Goal: Task Accomplishment & Management: Use online tool/utility

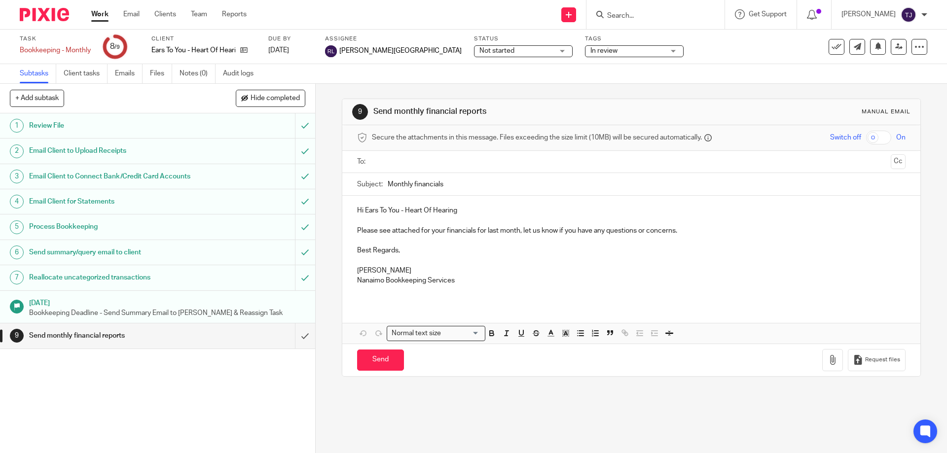
click at [40, 8] on img at bounding box center [44, 14] width 49 height 13
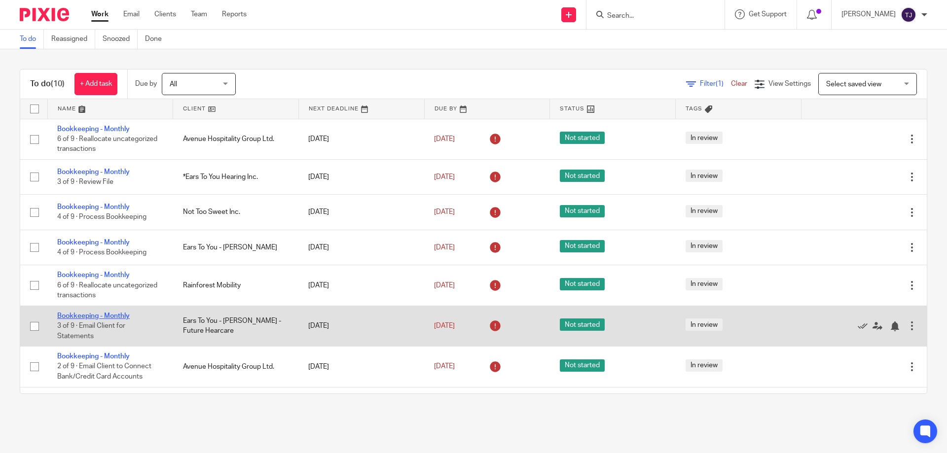
click at [109, 315] on link "Bookkeeping - Monthly" at bounding box center [93, 316] width 73 height 7
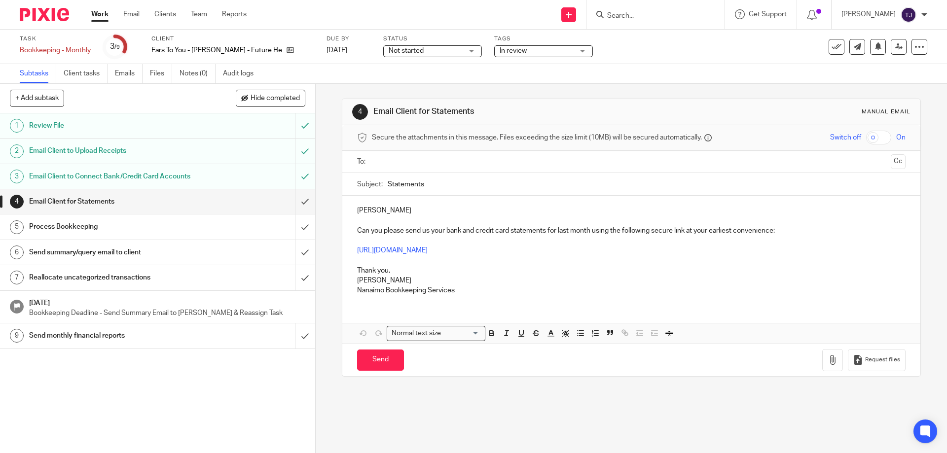
click at [402, 164] on input "text" at bounding box center [630, 161] width 511 height 11
drag, startPoint x: 352, startPoint y: 230, endPoint x: 364, endPoint y: 223, distance: 13.3
click at [353, 229] on div "Mable Can you please send us your bank and credit card statements for last mont…" at bounding box center [631, 251] width 578 height 107
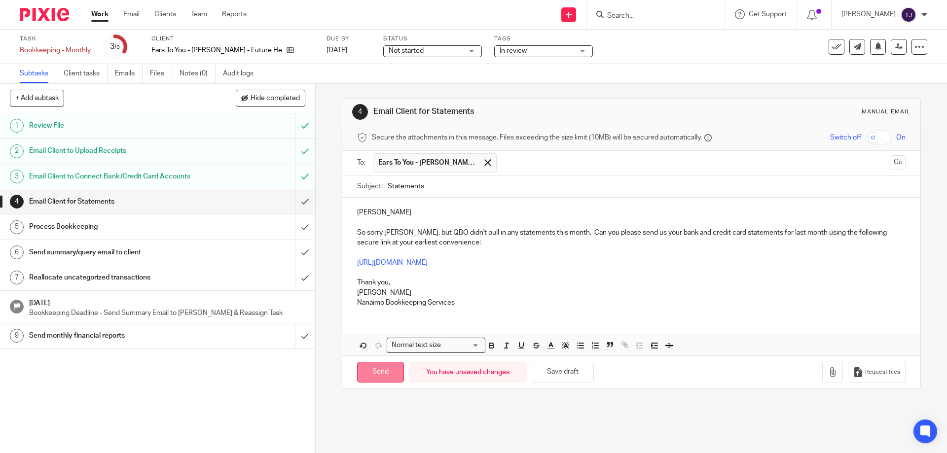
click at [376, 373] on input "Send" at bounding box center [380, 372] width 47 height 21
type input "Sent"
click at [39, 18] on img at bounding box center [44, 14] width 49 height 13
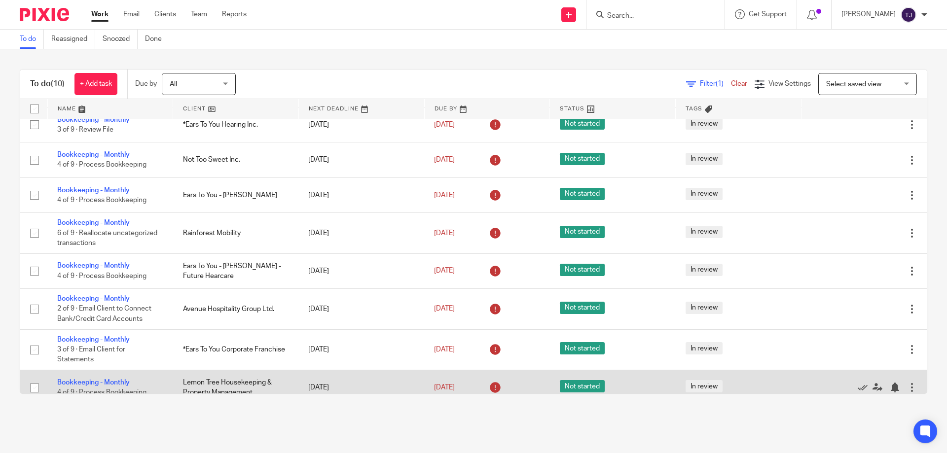
scroll to position [115, 0]
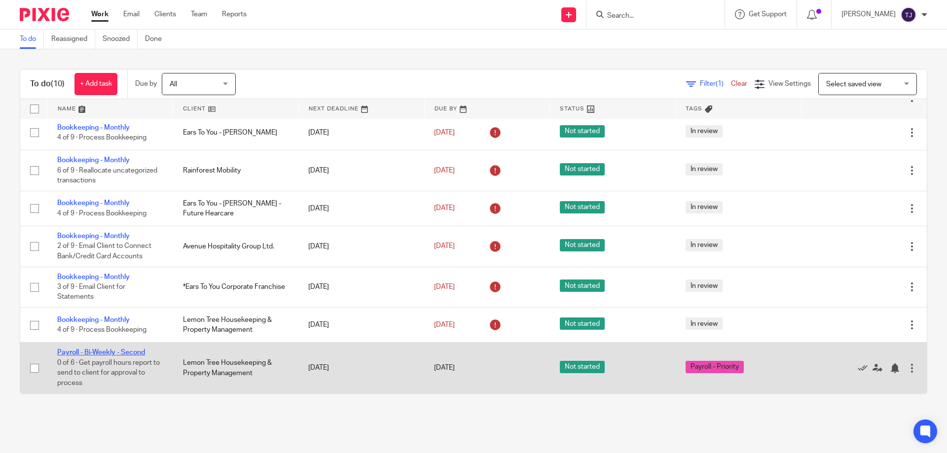
click at [92, 352] on link "Payroll - Bi-Weekly - Second" at bounding box center [101, 352] width 88 height 7
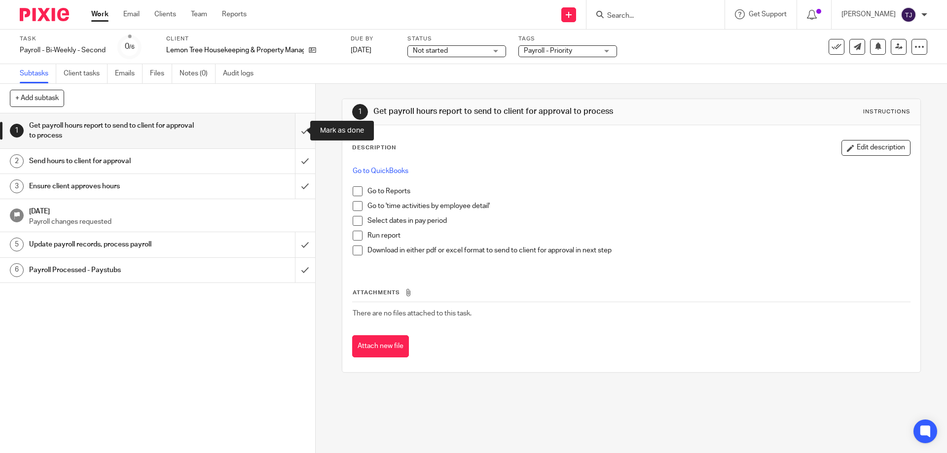
click at [295, 134] on input "submit" at bounding box center [157, 130] width 315 height 35
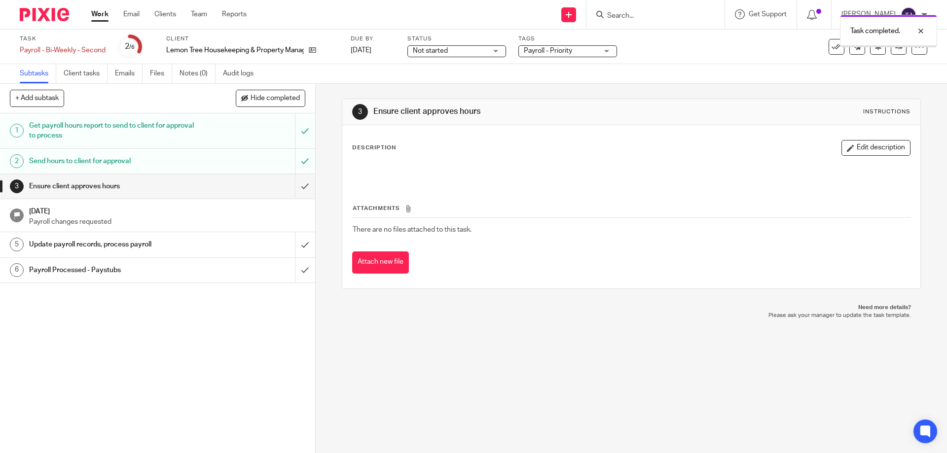
click at [292, 186] on input "submit" at bounding box center [157, 186] width 315 height 25
